Goal: Task Accomplishment & Management: Use online tool/utility

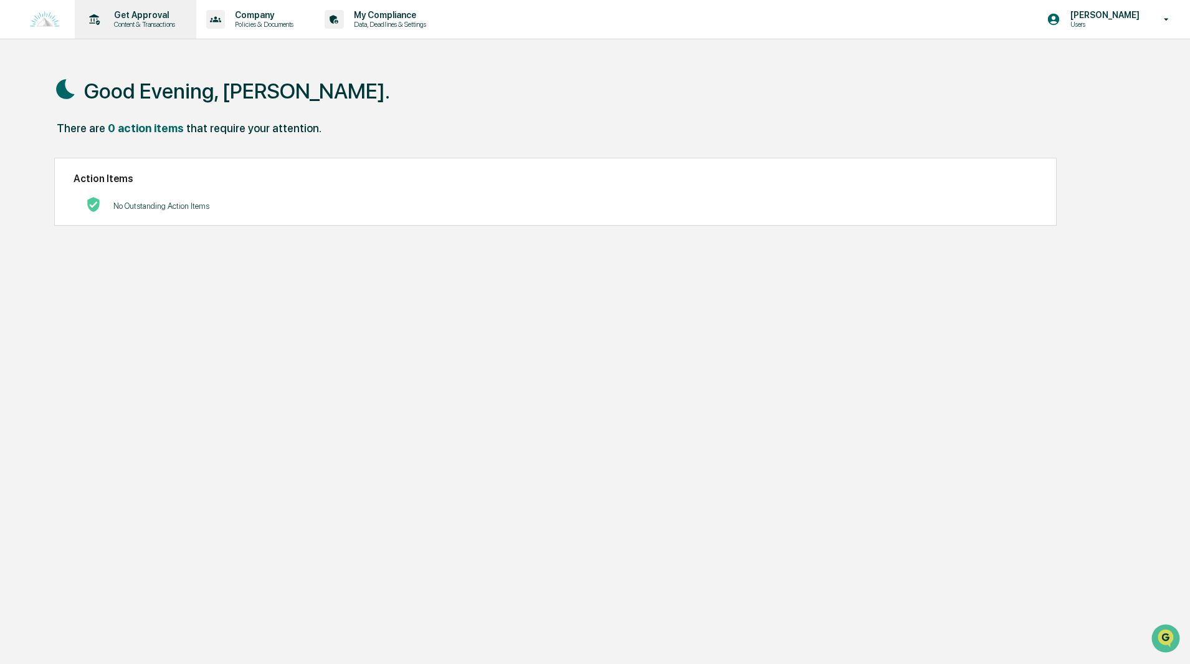
click at [133, 16] on p "Get Approval" at bounding box center [142, 15] width 77 height 10
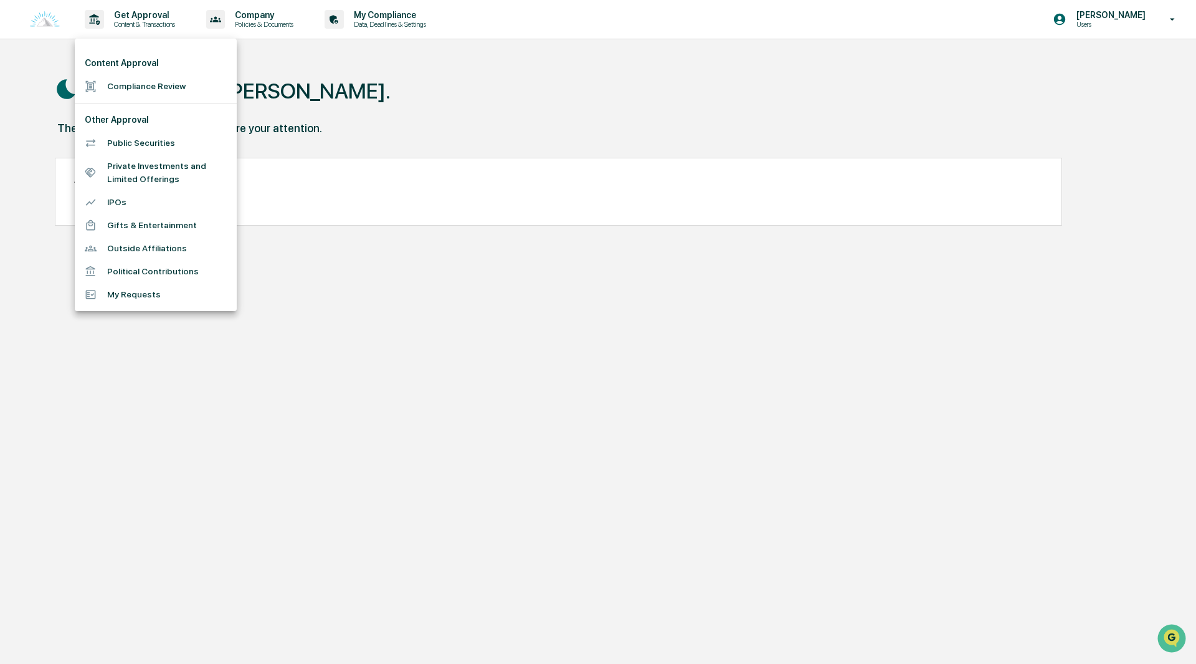
click at [143, 82] on li "Compliance Review" at bounding box center [156, 86] width 162 height 23
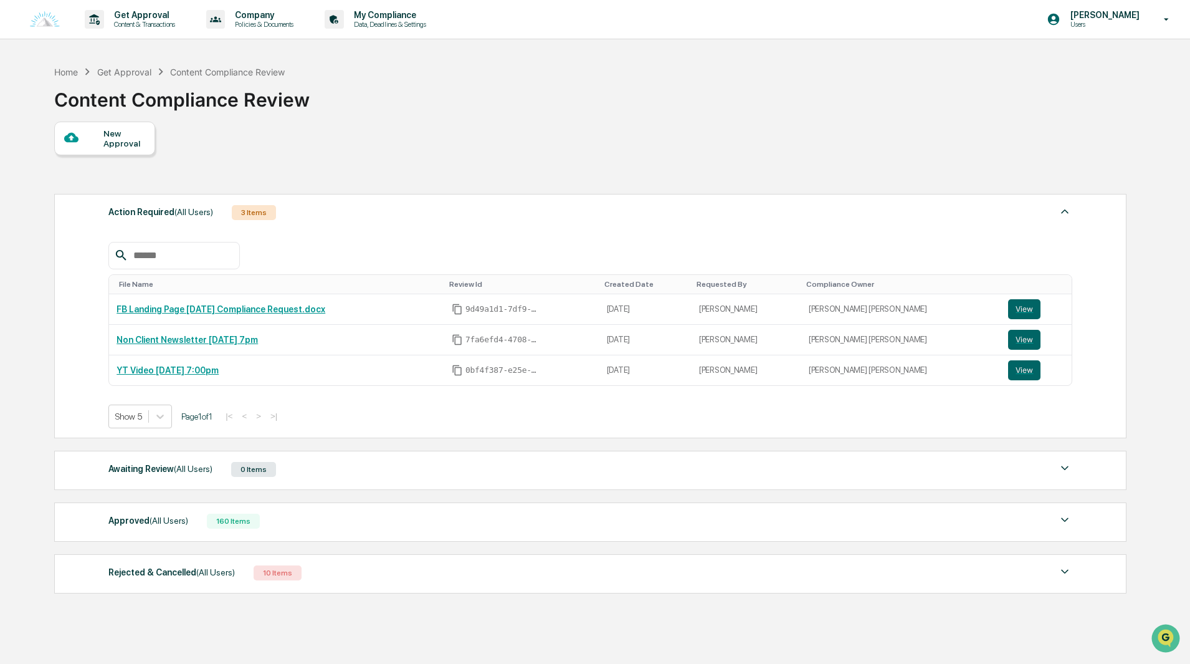
click at [1067, 519] on img at bounding box center [1064, 519] width 15 height 15
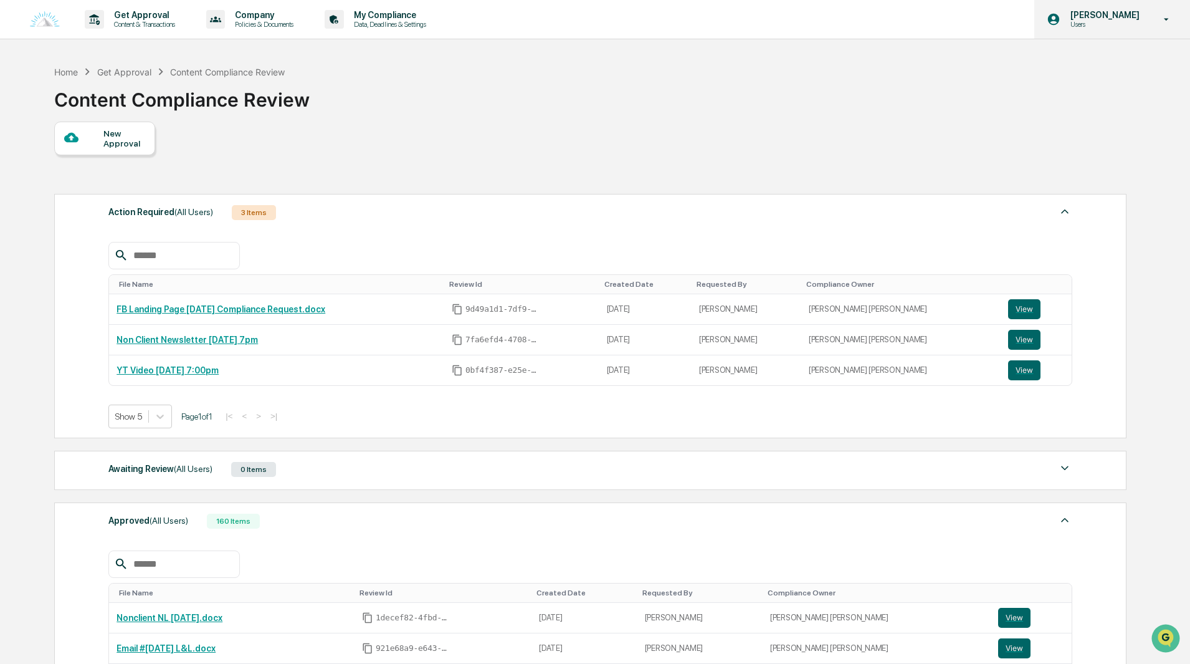
click at [1168, 19] on icon at bounding box center [1167, 19] width 5 height 2
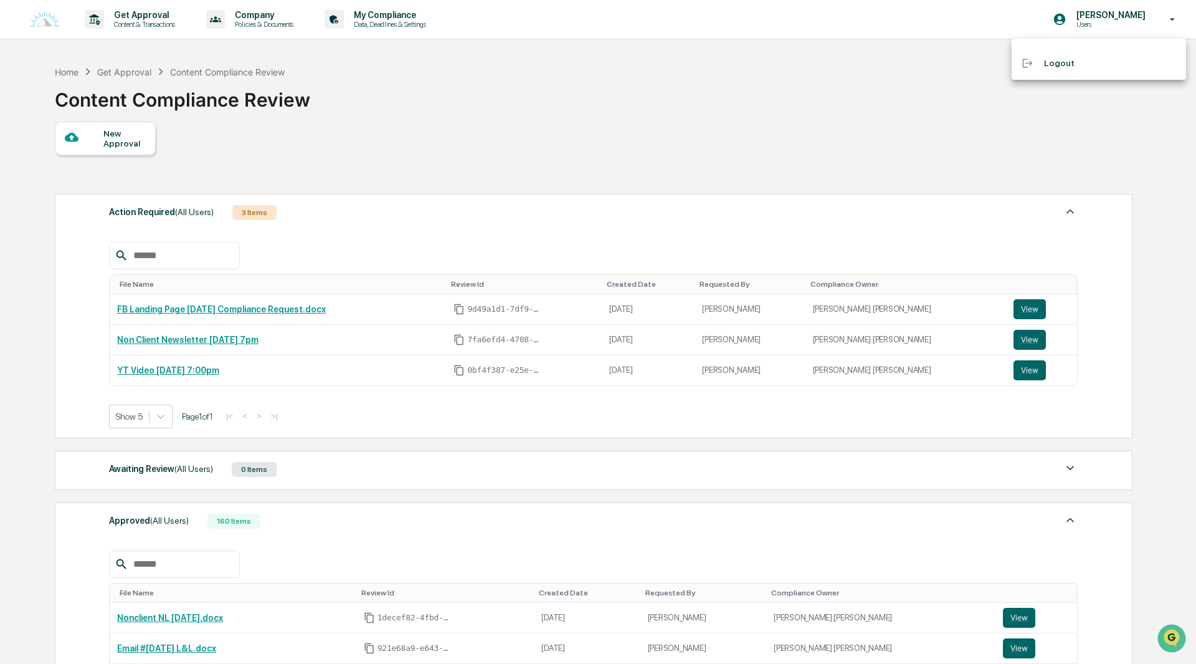
click at [1109, 17] on div at bounding box center [598, 332] width 1196 height 664
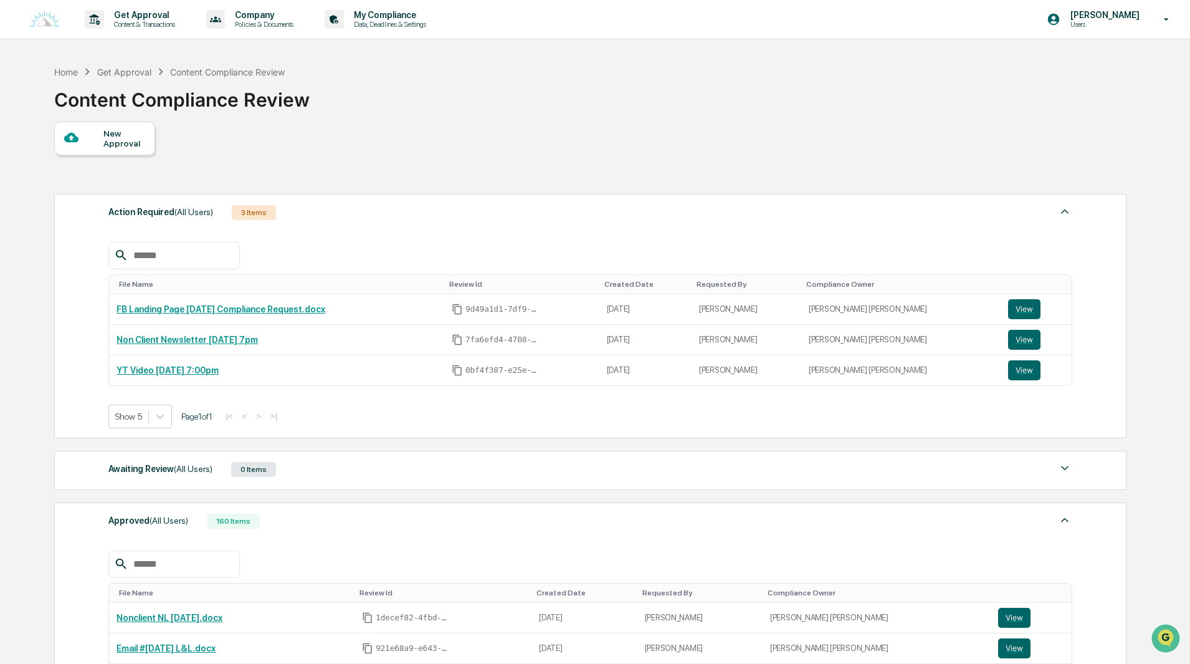
click at [1109, 17] on p "[PERSON_NAME]" at bounding box center [1103, 15] width 85 height 10
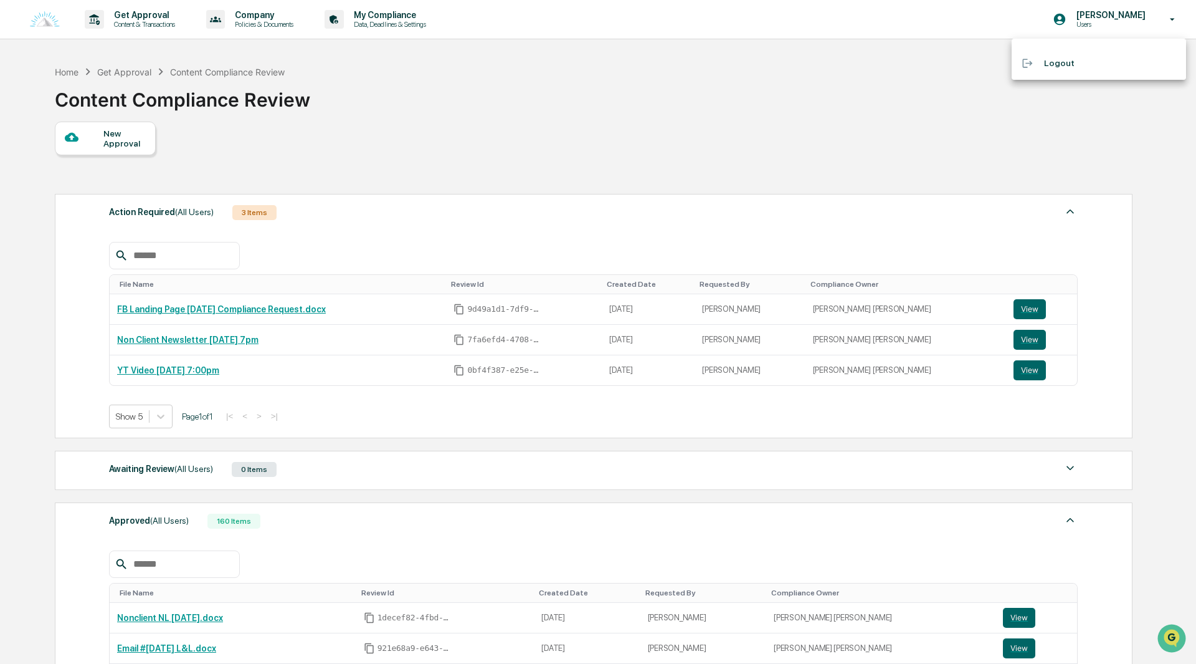
click at [1109, 17] on div at bounding box center [598, 332] width 1196 height 664
